Goal: Transaction & Acquisition: Book appointment/travel/reservation

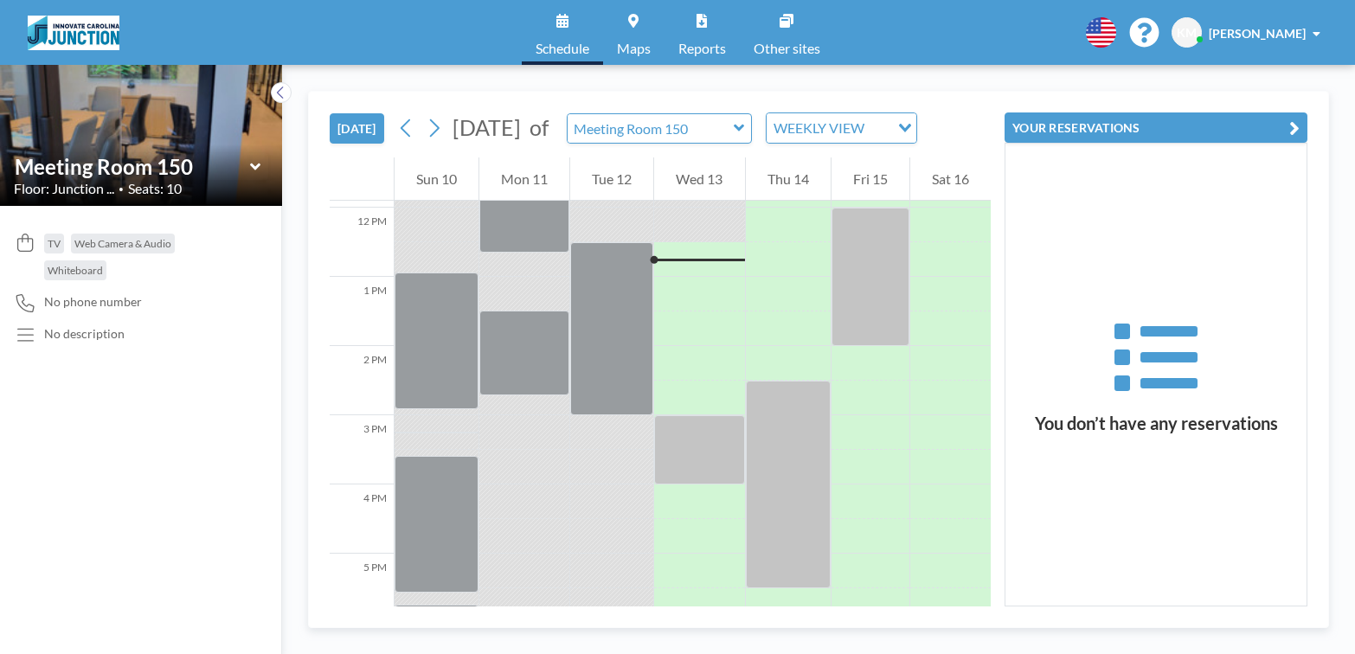
scroll to position [831, 0]
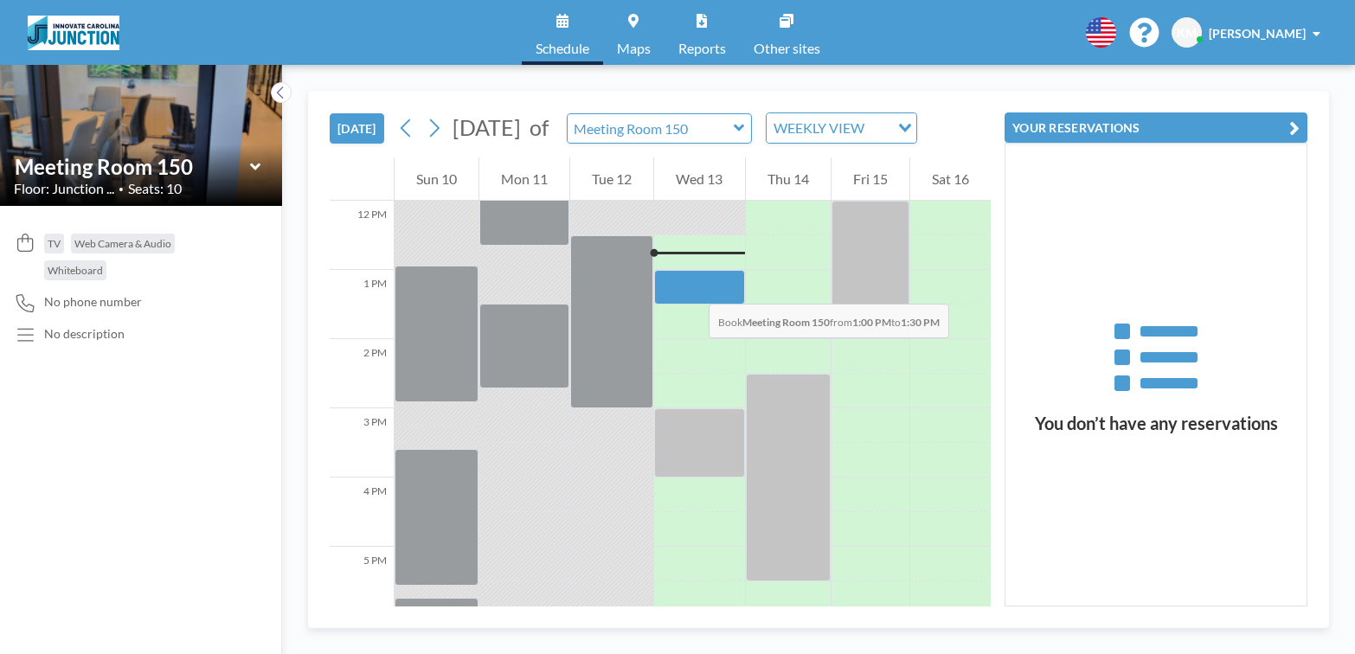
click at [691, 286] on div at bounding box center [699, 287] width 90 height 35
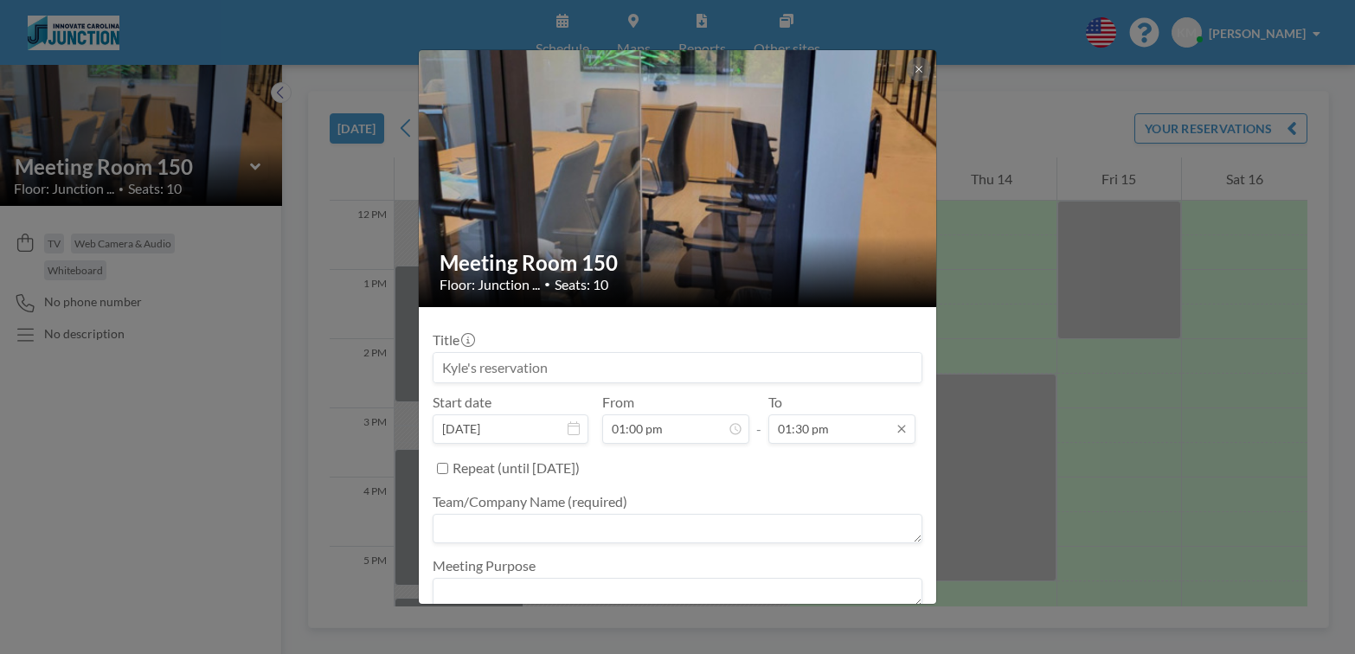
scroll to position [832, 0]
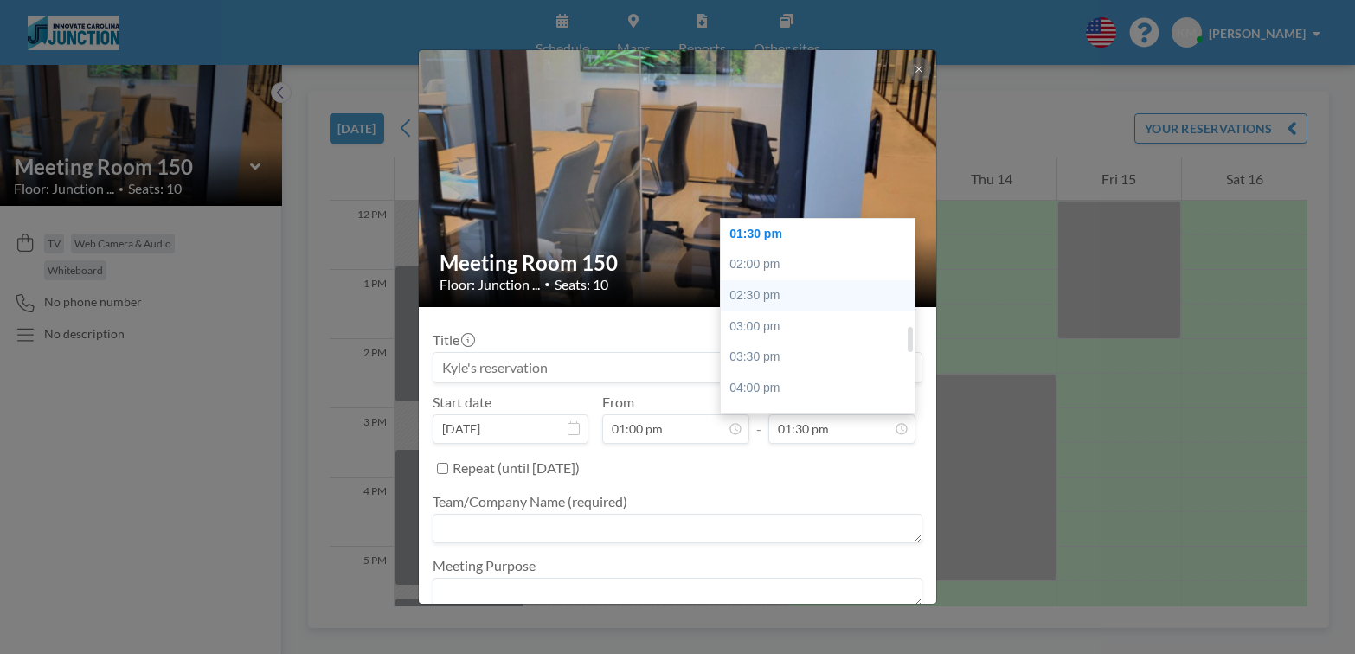
click at [810, 299] on div "02:30 pm" at bounding box center [818, 295] width 194 height 31
type input "02:30 pm"
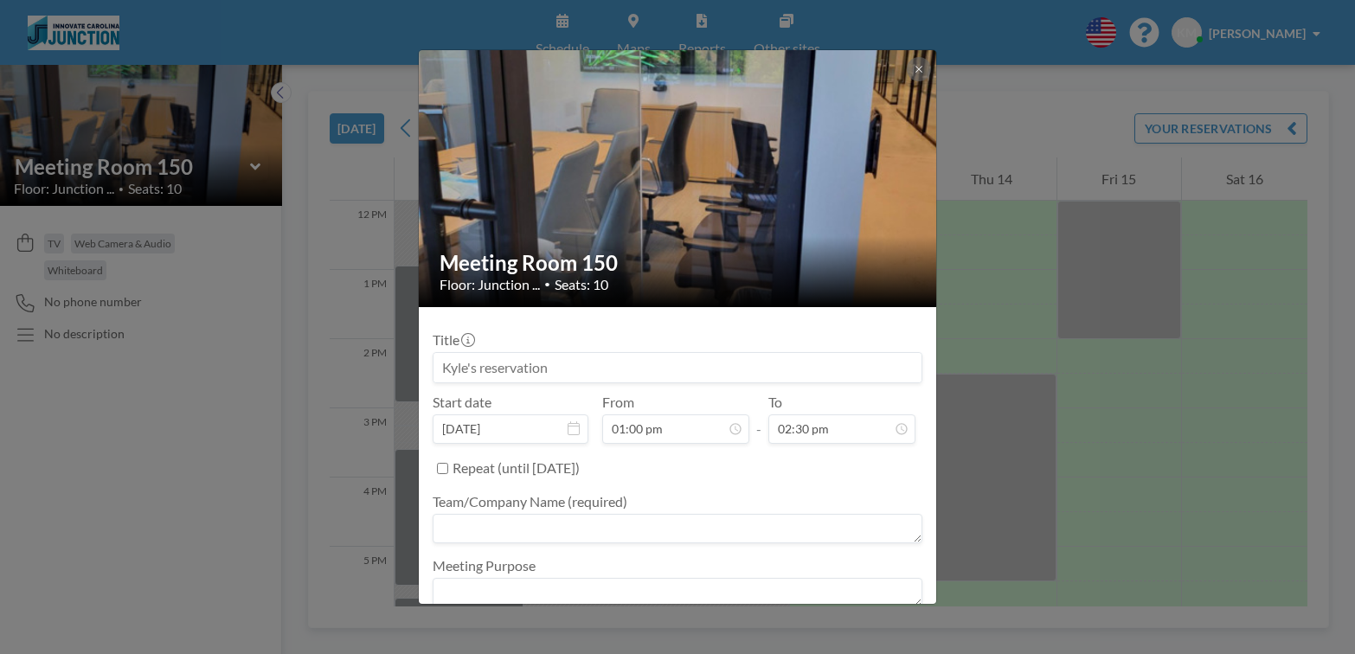
scroll to position [64, 0]
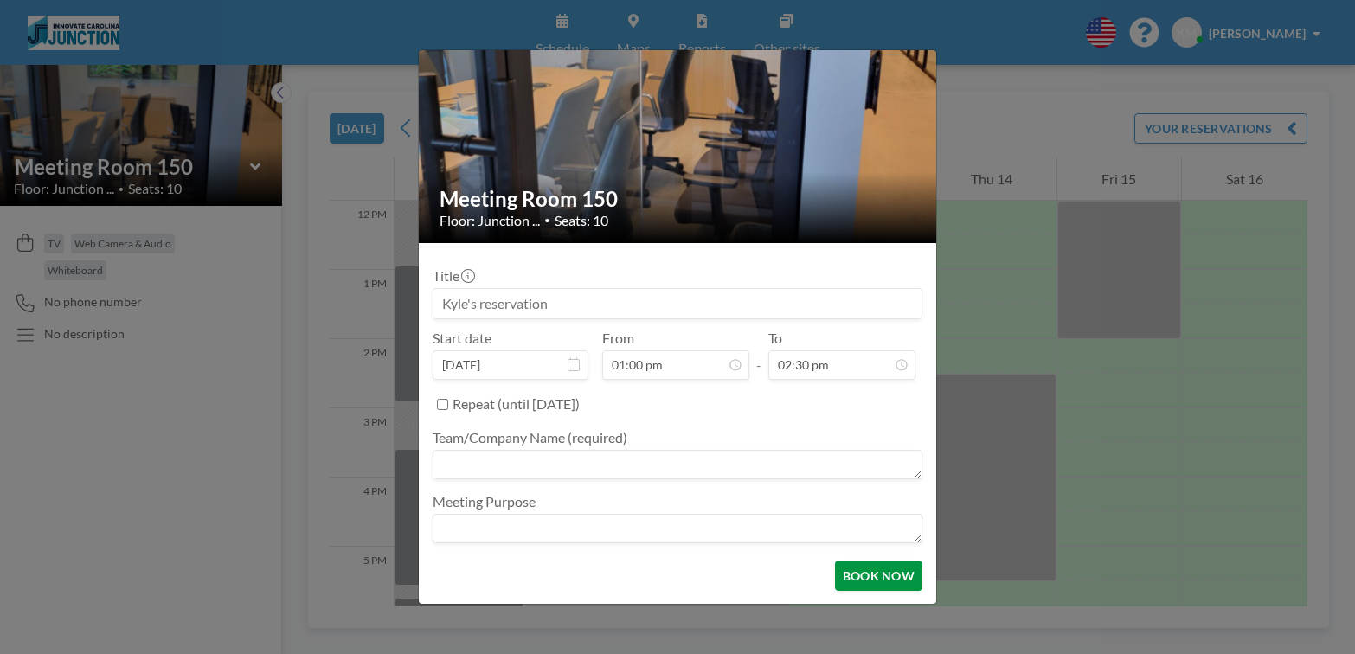
click at [878, 582] on button "BOOK NOW" at bounding box center [878, 576] width 87 height 30
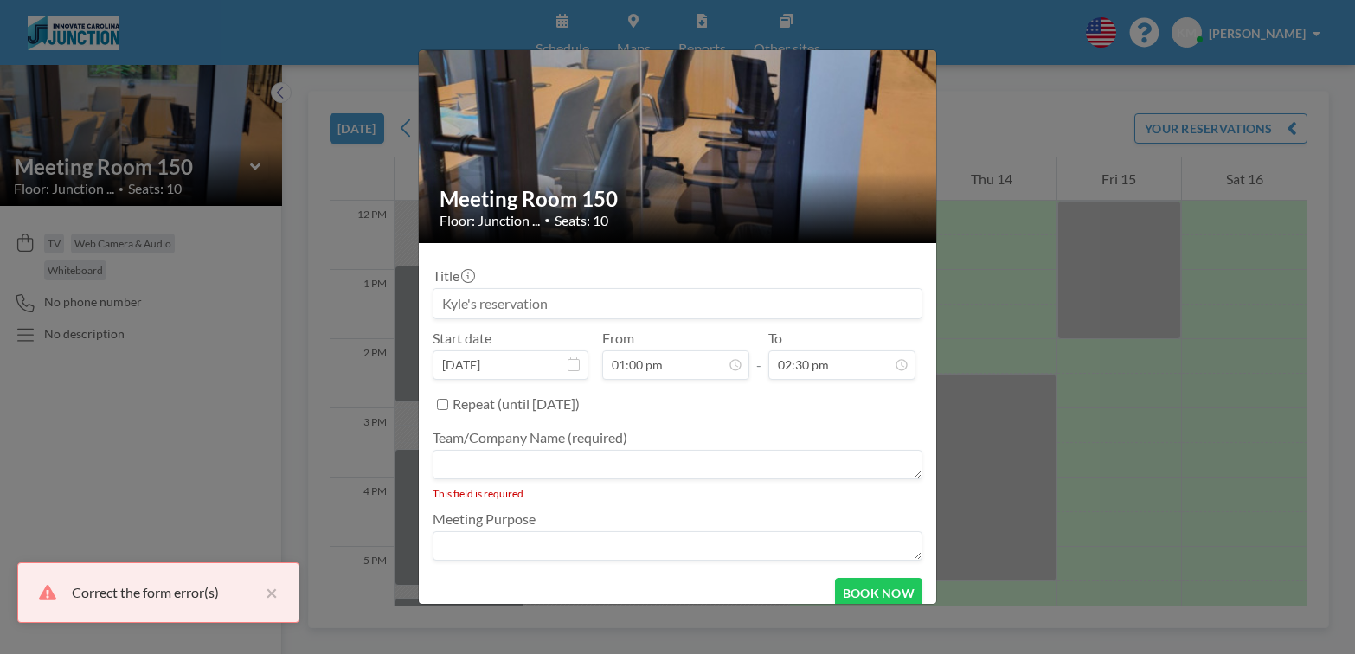
click at [753, 462] on textarea at bounding box center [678, 464] width 490 height 29
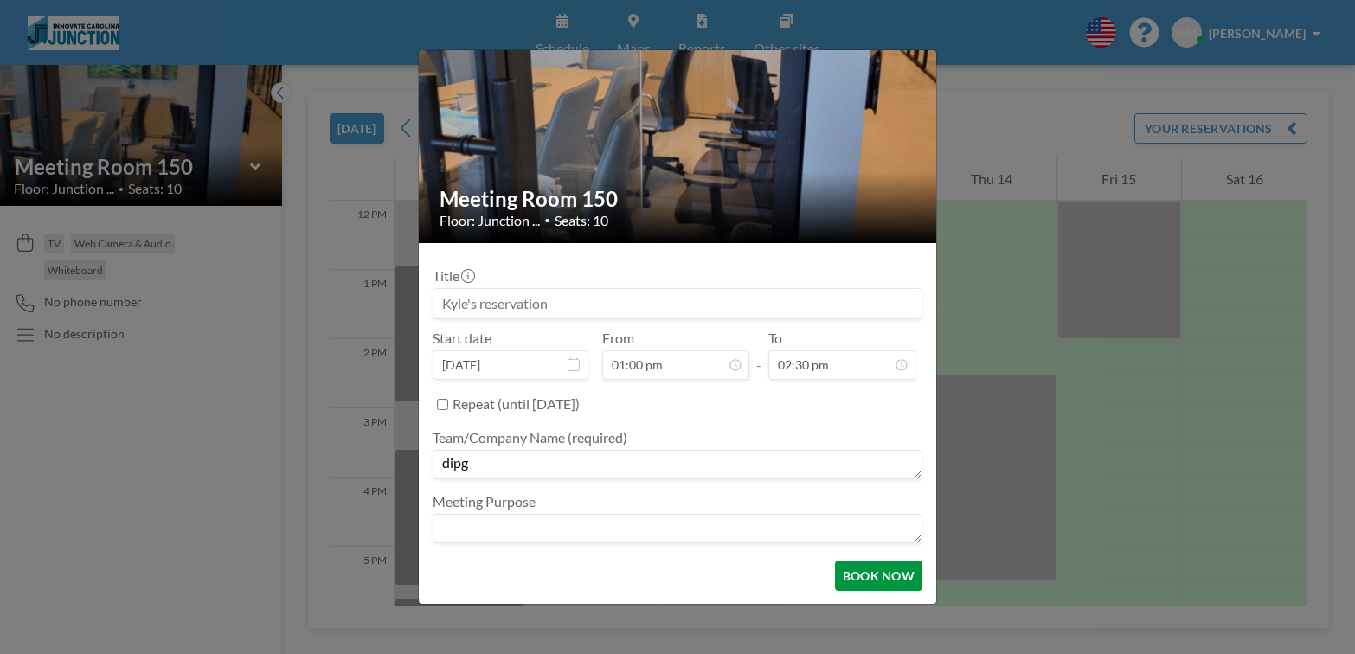
type textarea "dipg"
click at [863, 578] on button "BOOK NOW" at bounding box center [878, 576] width 87 height 30
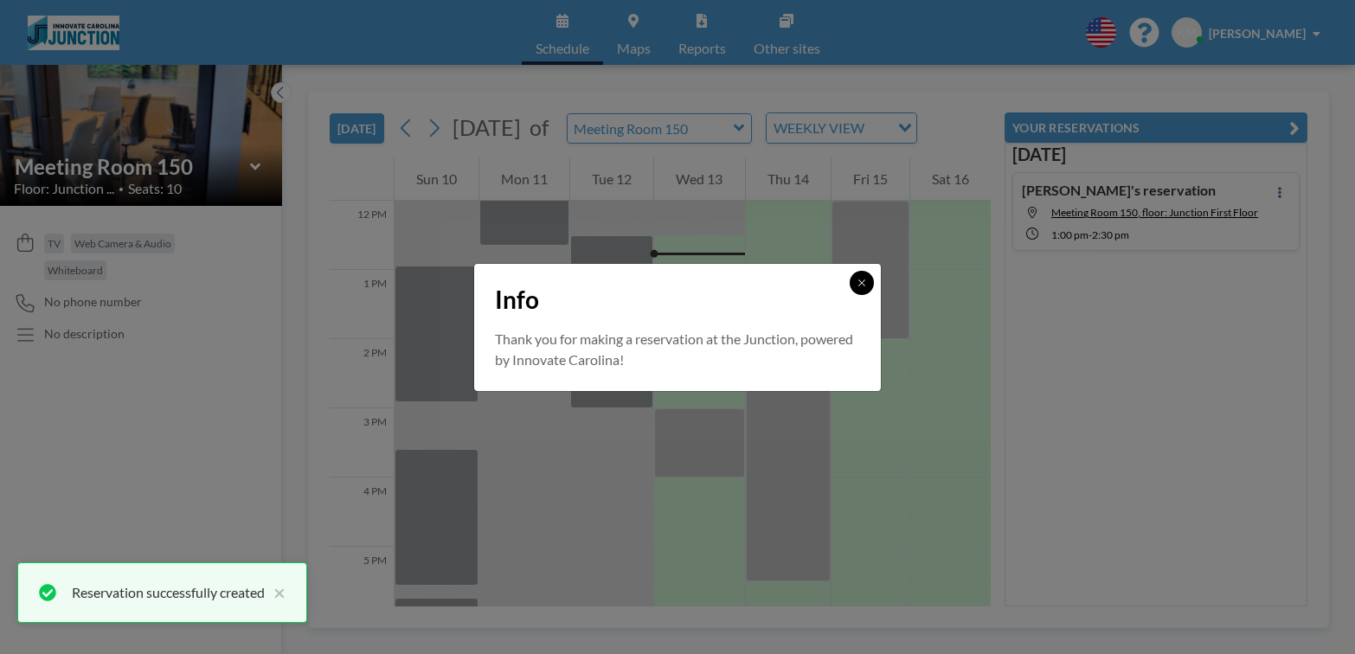
click at [862, 281] on icon at bounding box center [861, 283] width 6 height 6
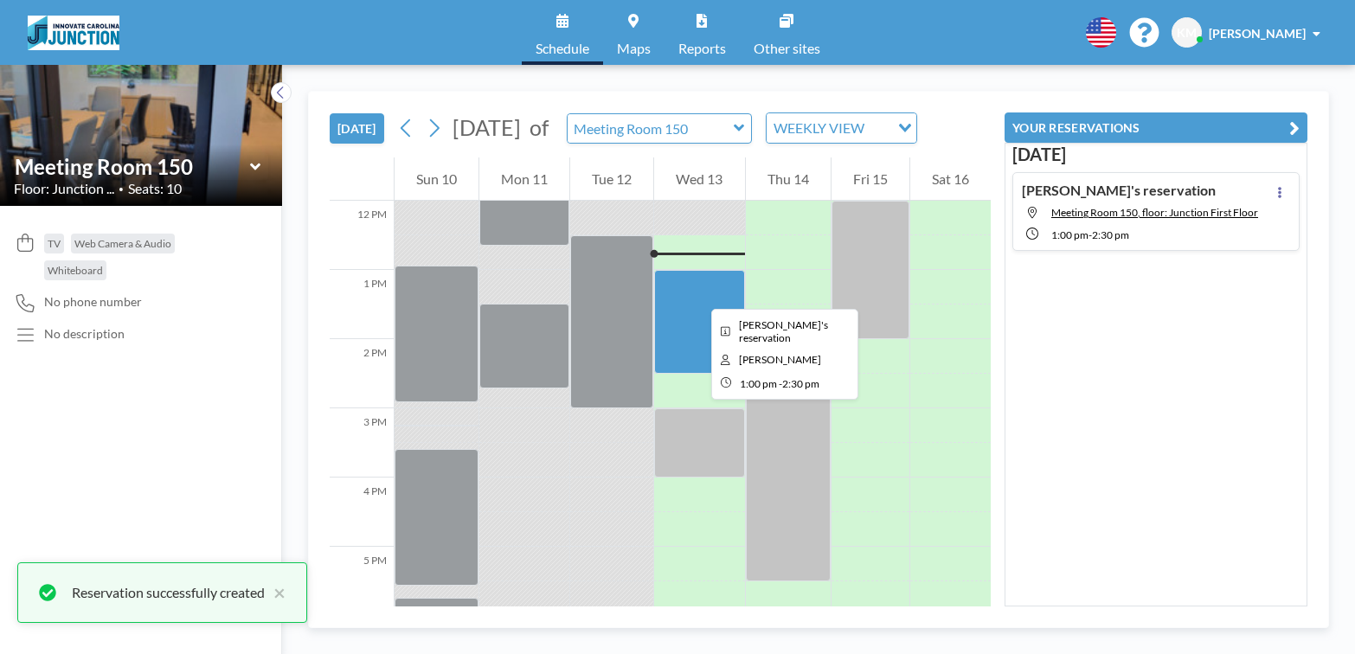
click at [697, 293] on div at bounding box center [699, 322] width 90 height 104
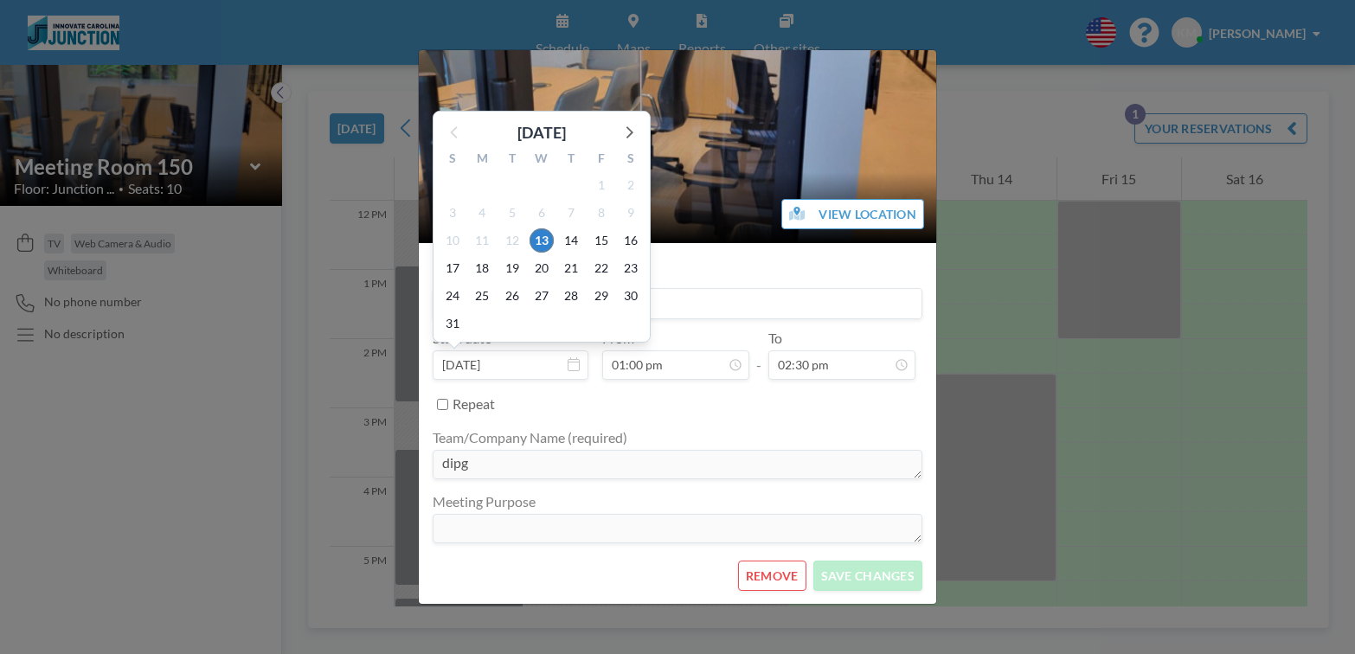
scroll to position [0, 0]
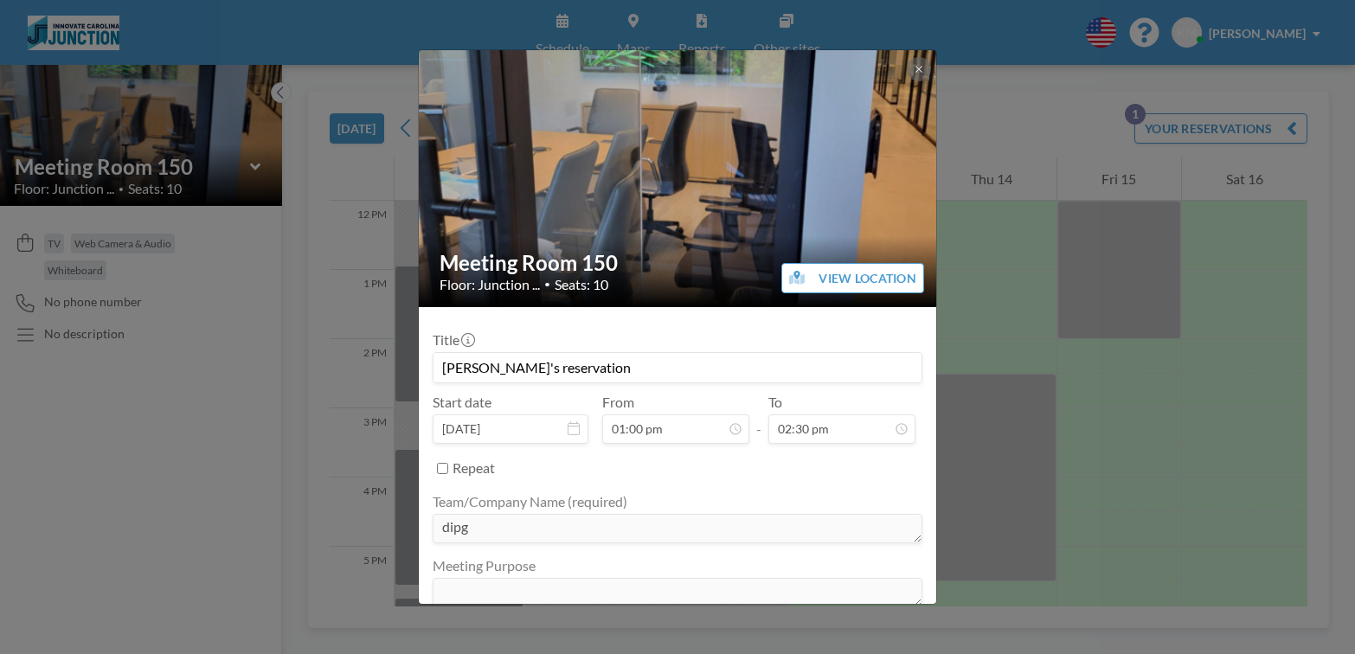
click at [1147, 430] on div "Meeting Room 150 Floor: Junction ... • Seats: 10 VIEW LOCATION Title [PERSON_NA…" at bounding box center [677, 327] width 1355 height 654
